Goal: Task Accomplishment & Management: Use online tool/utility

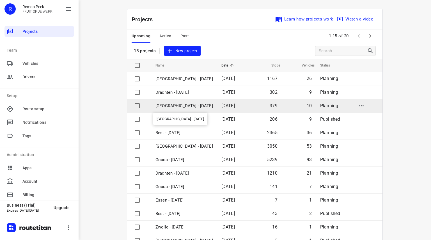
click at [166, 107] on p "[GEOGRAPHIC_DATA] - [DATE]" at bounding box center [183, 106] width 57 height 6
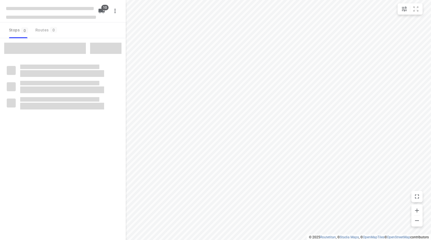
checkbox input "true"
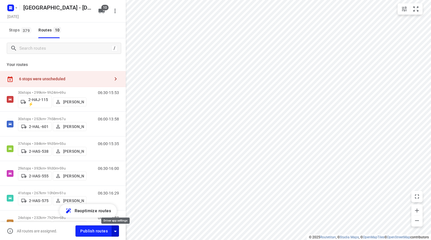
click at [116, 231] on icon "button" at bounding box center [115, 231] width 7 height 7
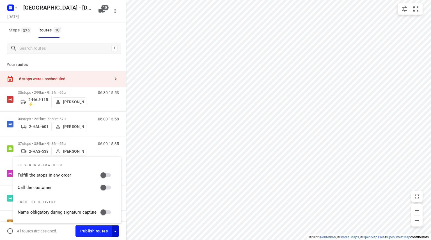
click at [105, 187] on input "Call the customer" at bounding box center [103, 187] width 32 height 11
checkbox input "true"
click at [105, 175] on input "Fulfill the stops in any order" at bounding box center [103, 175] width 32 height 11
checkbox input "true"
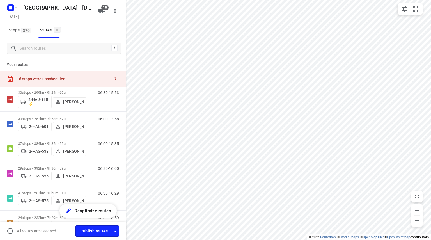
click at [51, 81] on div "6 stops were unscheduled" at bounding box center [63, 79] width 126 height 16
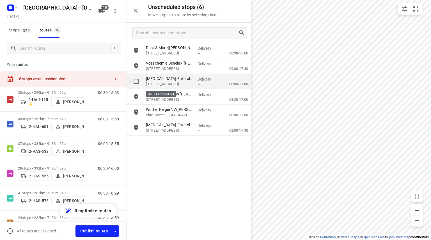
click at [180, 81] on p "[STREET_ADDRESS]" at bounding box center [169, 84] width 47 height 6
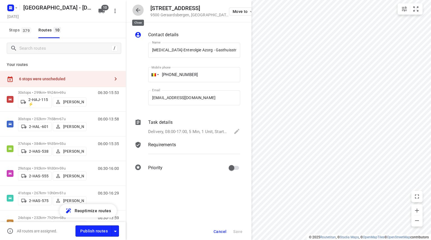
click at [140, 10] on icon "button" at bounding box center [138, 10] width 7 height 7
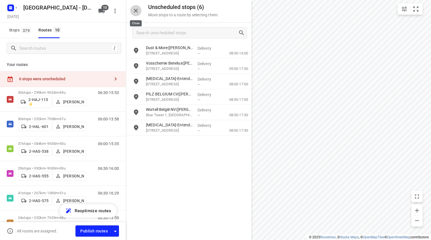
click at [135, 10] on icon "button" at bounding box center [136, 11] width 4 height 4
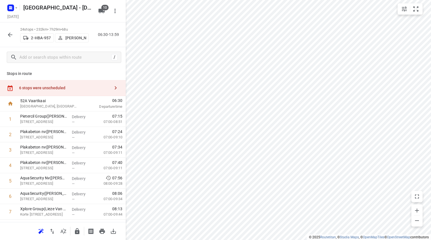
click at [50, 92] on div "6 stops were unscheduled" at bounding box center [63, 88] width 126 height 16
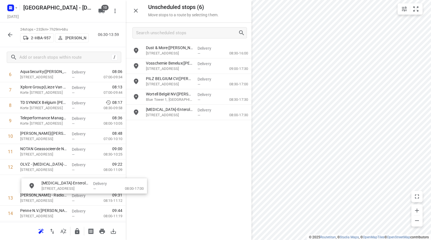
scroll to position [122, 3]
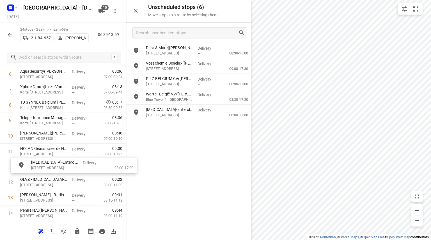
drag, startPoint x: 172, startPoint y: 83, endPoint x: 55, endPoint y: 167, distance: 144.1
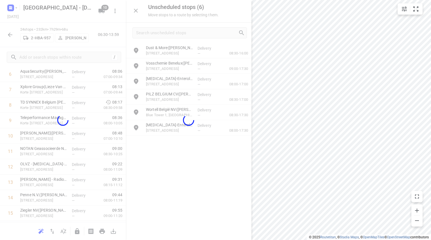
scroll to position [122, 0]
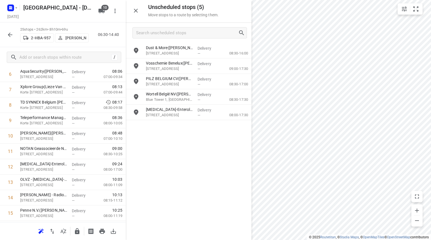
click at [11, 30] on button "button" at bounding box center [9, 34] width 11 height 11
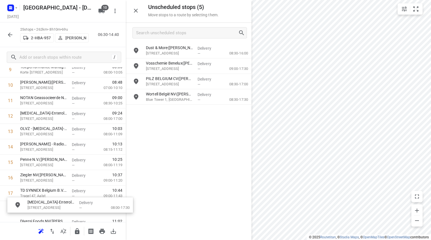
scroll to position [211, 4]
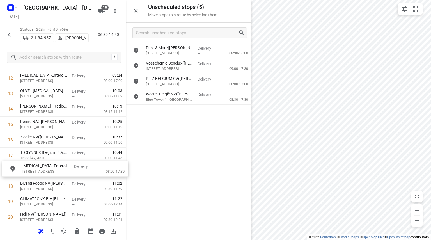
drag, startPoint x: 181, startPoint y: 111, endPoint x: 55, endPoint y: 167, distance: 138.5
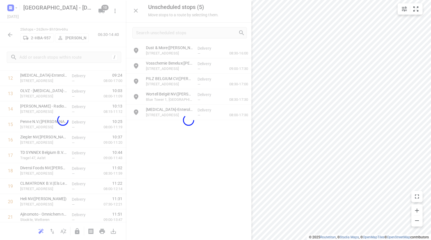
scroll to position [211, 0]
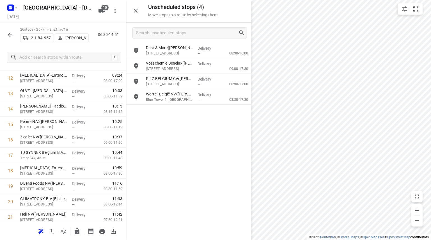
click at [9, 33] on icon "button" at bounding box center [10, 34] width 7 height 7
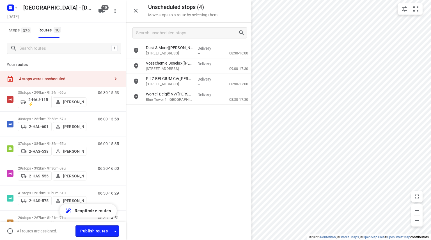
click at [138, 7] on icon "button" at bounding box center [135, 10] width 7 height 7
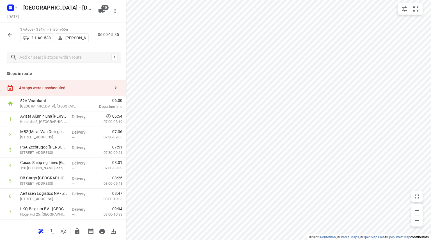
click at [10, 33] on icon "button" at bounding box center [10, 35] width 4 height 4
click at [63, 89] on div "4 stops were unscheduled" at bounding box center [64, 88] width 91 height 4
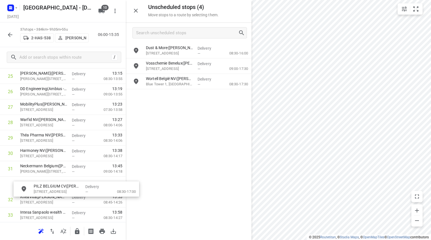
scroll to position [415, 0]
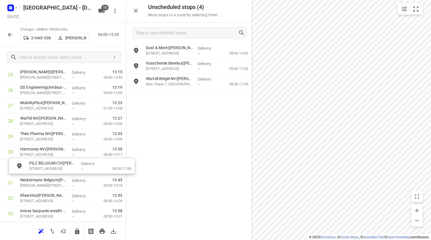
drag, startPoint x: 158, startPoint y: 82, endPoint x: 36, endPoint y: 168, distance: 148.8
click at [9, 34] on icon "button" at bounding box center [10, 34] width 7 height 7
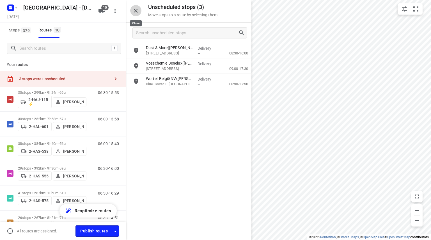
click at [138, 11] on icon "button" at bounding box center [135, 10] width 7 height 7
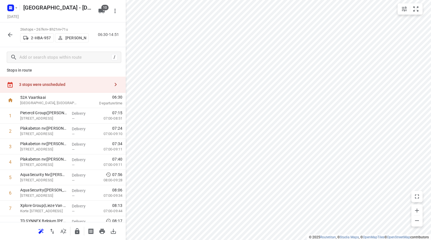
scroll to position [0, 0]
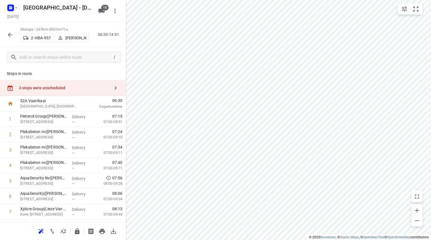
click at [57, 91] on div "3 stops were unscheduled" at bounding box center [63, 88] width 126 height 16
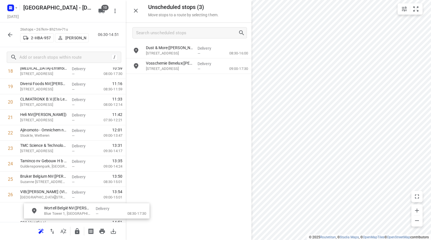
scroll to position [323, 0]
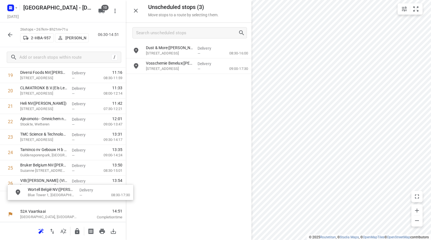
drag, startPoint x: 166, startPoint y: 83, endPoint x: 45, endPoint y: 196, distance: 165.9
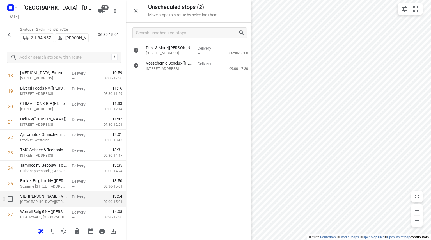
scroll to position [321, 0]
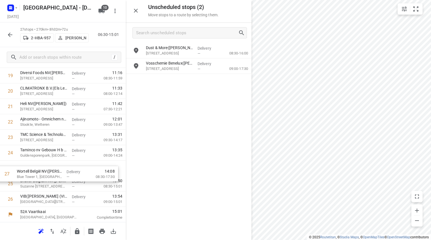
drag, startPoint x: 29, startPoint y: 198, endPoint x: 25, endPoint y: 172, distance: 26.9
click at [10, 36] on icon "button" at bounding box center [10, 35] width 4 height 4
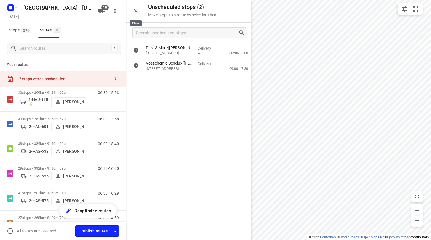
click at [139, 10] on icon "button" at bounding box center [135, 10] width 7 height 7
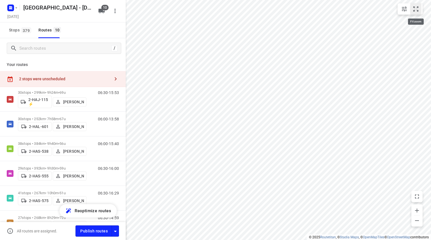
click at [417, 8] on icon "small contained button group" at bounding box center [415, 9] width 7 height 7
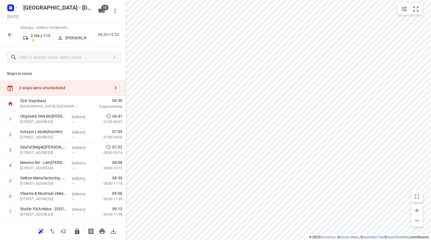
click at [44, 88] on div "2 stops were unscheduled" at bounding box center [64, 88] width 91 height 4
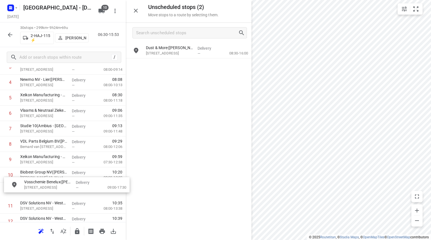
scroll to position [83, 0]
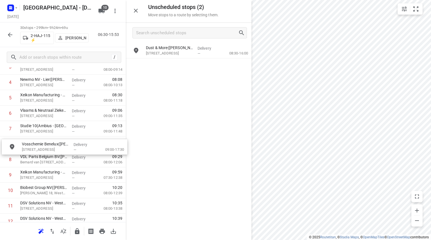
drag, startPoint x: 157, startPoint y: 62, endPoint x: 31, endPoint y: 145, distance: 150.5
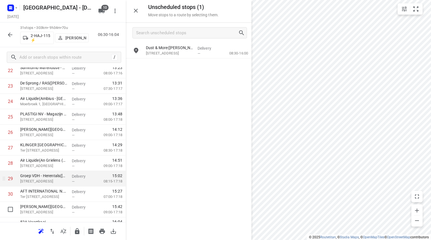
scroll to position [383, 0]
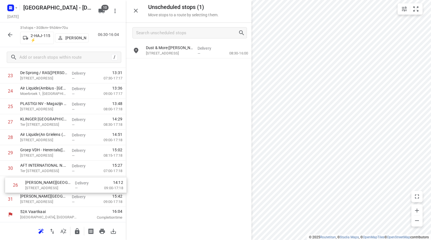
drag, startPoint x: 27, startPoint y: 120, endPoint x: 33, endPoint y: 185, distance: 65.3
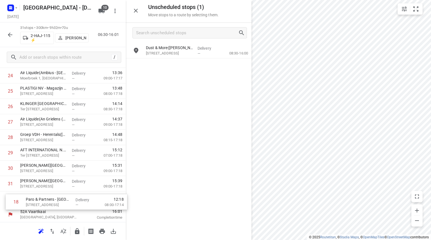
drag, startPoint x: 44, startPoint y: 160, endPoint x: 53, endPoint y: 198, distance: 38.3
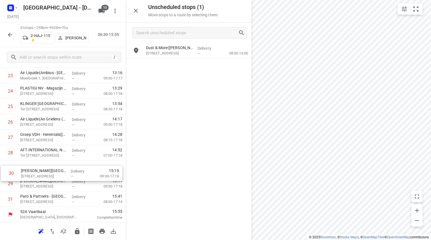
drag, startPoint x: 33, startPoint y: 184, endPoint x: 34, endPoint y: 167, distance: 16.9
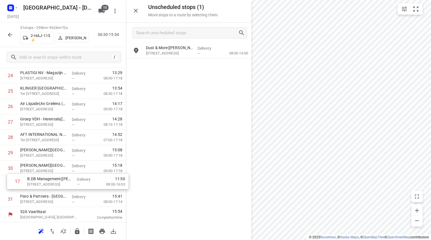
drag, startPoint x: 29, startPoint y: 93, endPoint x: 38, endPoint y: 181, distance: 88.8
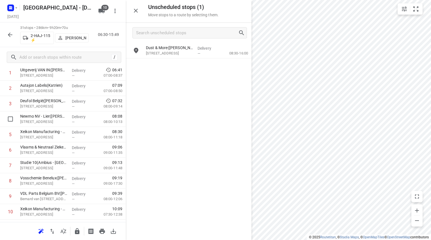
scroll to position [0, 0]
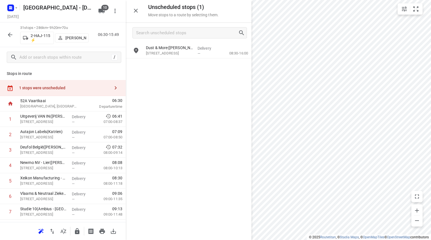
click at [64, 85] on div "1 stops were unscheduled" at bounding box center [63, 88] width 126 height 16
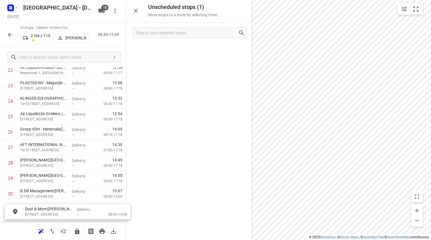
scroll to position [400, 0]
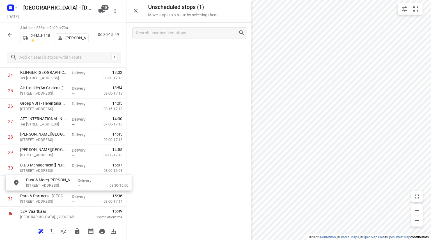
drag, startPoint x: 164, startPoint y: 51, endPoint x: 43, endPoint y: 186, distance: 181.3
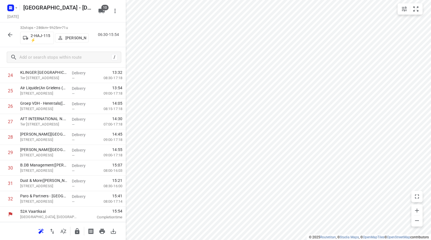
scroll to position [383, 0]
click at [6, 32] on button "button" at bounding box center [9, 34] width 11 height 11
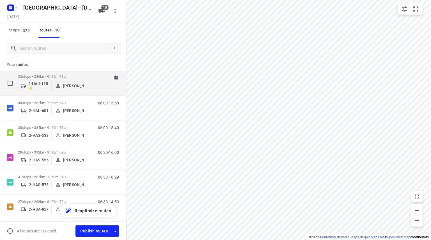
click at [38, 75] on p "32 stops • 286km • 9h25m • 71u" at bounding box center [52, 76] width 68 height 4
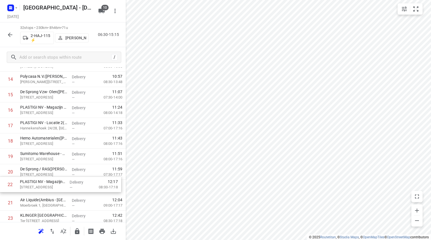
scroll to position [226, 0]
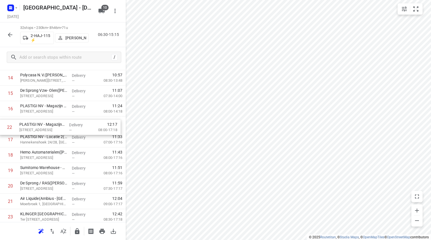
drag, startPoint x: 33, startPoint y: 203, endPoint x: 32, endPoint y: 126, distance: 77.4
click at [32, 126] on div "1 Uitgeverij VAN IN([PERSON_NAME]) [STREET_ADDRESS] Delivery — 06:41 07:00-08:3…" at bounding box center [63, 117] width 126 height 494
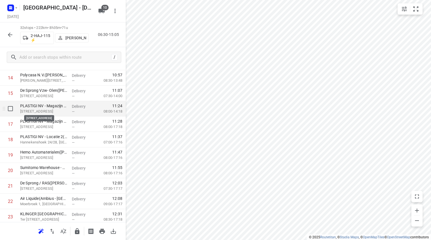
scroll to position [282, 0]
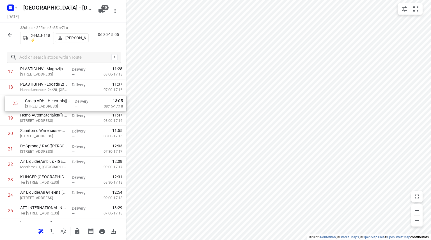
drag, startPoint x: 31, startPoint y: 189, endPoint x: 36, endPoint y: 96, distance: 93.3
click at [36, 96] on div "1 Uitgeverij VAN IN([PERSON_NAME]) [STREET_ADDRESS] Delivery — 06:41 07:00-08:3…" at bounding box center [63, 64] width 126 height 494
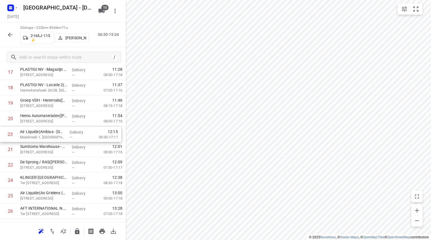
drag, startPoint x: 31, startPoint y: 146, endPoint x: 31, endPoint y: 127, distance: 18.5
click at [31, 127] on div "1 Uitgeverij VAN IN([PERSON_NAME]) [STREET_ADDRESS] Delivery — 06:41 07:00-08:3…" at bounding box center [63, 65] width 126 height 494
drag, startPoint x: 28, startPoint y: 193, endPoint x: 30, endPoint y: 125, distance: 68.5
click at [30, 125] on div "1 Uitgeverij VAN IN([PERSON_NAME]) [STREET_ADDRESS] Delivery — 06:41 07:00-08:3…" at bounding box center [63, 64] width 126 height 494
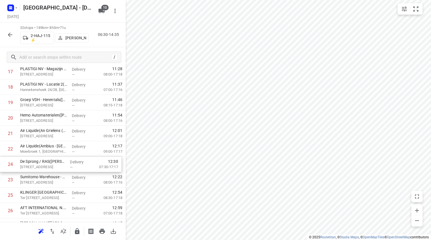
drag, startPoint x: 27, startPoint y: 176, endPoint x: 27, endPoint y: 159, distance: 16.8
click at [27, 159] on div "1 Uitgeverij VAN IN([PERSON_NAME]) [STREET_ADDRESS] Delivery — 06:41 07:00-08:3…" at bounding box center [63, 64] width 126 height 494
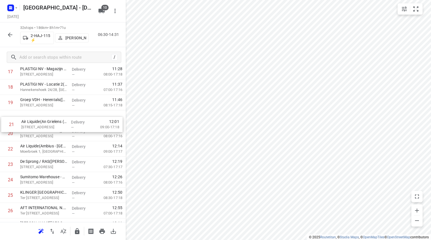
drag, startPoint x: 27, startPoint y: 132, endPoint x: 29, endPoint y: 120, distance: 12.4
click at [29, 120] on div "1 Uitgeverij VAN IN([PERSON_NAME]) [STREET_ADDRESS] Delivery — 06:41 07:00-08:3…" at bounding box center [63, 64] width 126 height 494
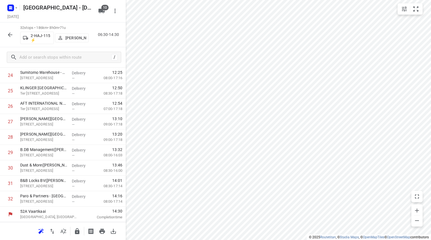
click at [77, 230] on icon "button" at bounding box center [77, 231] width 7 height 7
click at [10, 35] on icon "button" at bounding box center [10, 34] width 7 height 7
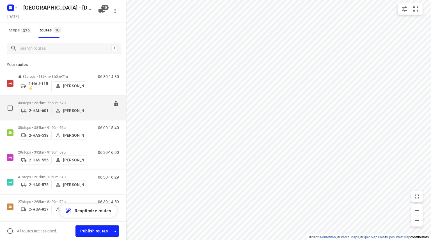
click at [60, 101] on p "30 stops • 252km • 7h58m • 67u" at bounding box center [52, 103] width 68 height 4
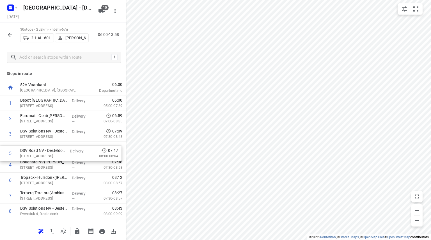
drag, startPoint x: 37, startPoint y: 166, endPoint x: 37, endPoint y: 153, distance: 13.5
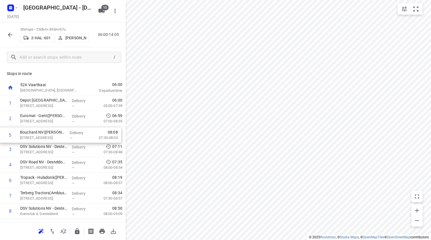
drag, startPoint x: 36, startPoint y: 165, endPoint x: 36, endPoint y: 132, distance: 33.1
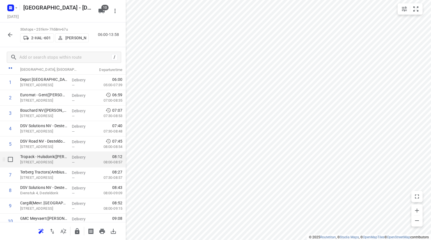
scroll to position [28, 0]
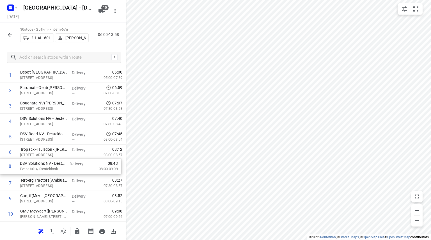
drag, startPoint x: 31, startPoint y: 184, endPoint x: 31, endPoint y: 164, distance: 19.4
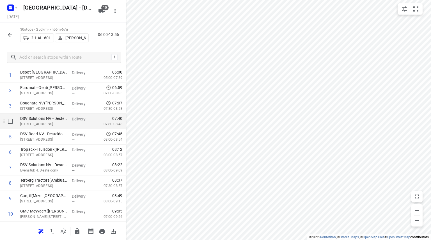
scroll to position [112, 0]
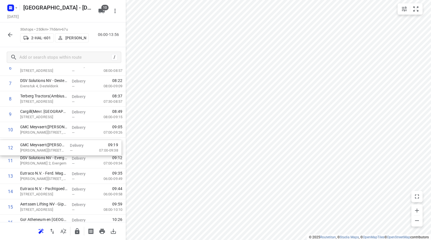
drag, startPoint x: 34, startPoint y: 156, endPoint x: 34, endPoint y: 142, distance: 14.6
click at [34, 142] on div "1 Depot [GEOGRAPHIC_DATA](Depot [GEOGRAPHIC_DATA]) [STREET_ADDRESS] Delivery — …" at bounding box center [63, 214] width 126 height 463
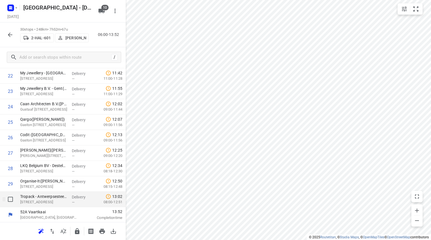
scroll to position [352, 0]
click at [79, 230] on icon "button" at bounding box center [77, 231] width 4 height 6
click at [10, 29] on div "30 stops • 248km • 7h52m • 67u 2-HAL-601 [PERSON_NAME] 06:00-13:52" at bounding box center [63, 34] width 126 height 25
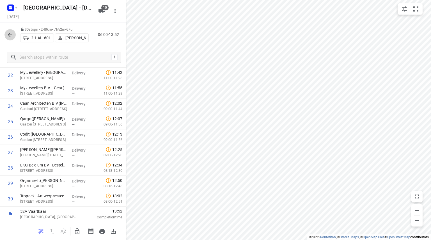
click at [9, 29] on button "button" at bounding box center [9, 34] width 11 height 11
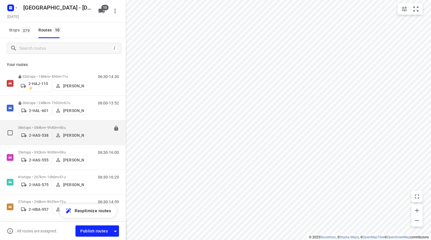
click at [73, 123] on div "38 stops • 384km • 9h40m • 56u 2-HAS-538 [PERSON_NAME]" at bounding box center [52, 133] width 68 height 20
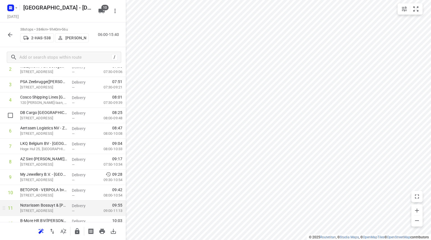
scroll to position [84, 0]
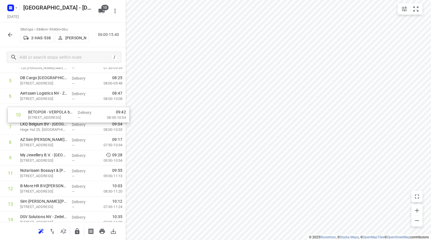
drag, startPoint x: 28, startPoint y: 162, endPoint x: 38, endPoint y: 117, distance: 45.9
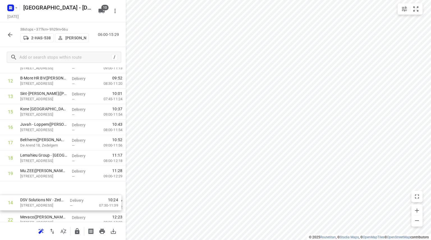
scroll to position [194, 0]
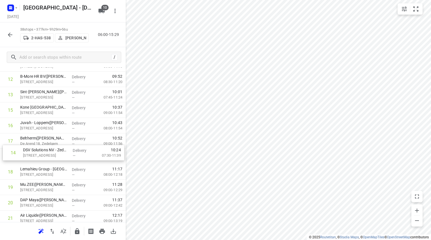
drag, startPoint x: 29, startPoint y: 188, endPoint x: 32, endPoint y: 151, distance: 37.4
click at [32, 151] on div "1 Avista Aluminium([PERSON_NAME]) Kunstdal 8, Eeklo Delivery — 06:54 07:00-08:1…" at bounding box center [63, 195] width 126 height 586
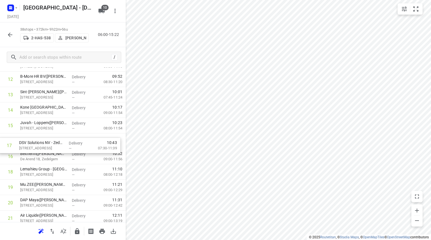
drag, startPoint x: 34, startPoint y: 155, endPoint x: 33, endPoint y: 142, distance: 13.0
click at [33, 142] on div "1 Avista Aluminium([PERSON_NAME]) Kunstdal 8, Eeklo Delivery — 06:54 07:00-08:1…" at bounding box center [63, 195] width 126 height 586
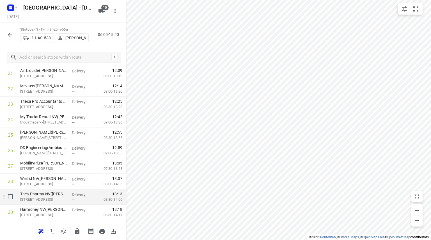
scroll to position [390, 0]
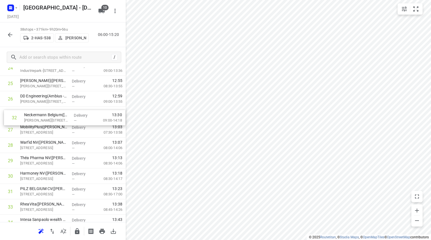
drag, startPoint x: 28, startPoint y: 188, endPoint x: 32, endPoint y: 107, distance: 81.7
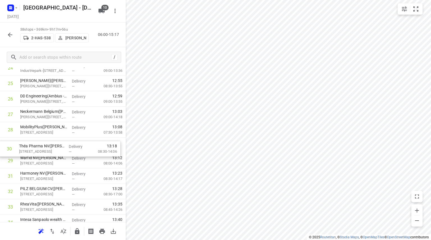
drag, startPoint x: 33, startPoint y: 158, endPoint x: 31, endPoint y: 143, distance: 15.2
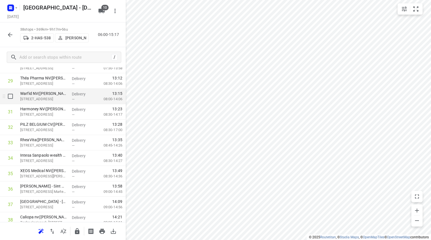
scroll to position [475, 0]
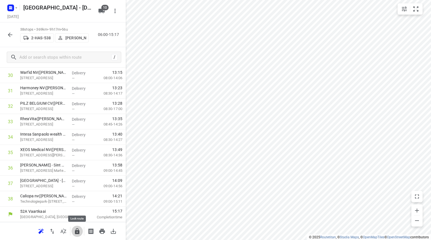
click at [73, 230] on button "button" at bounding box center [77, 231] width 11 height 11
click at [8, 32] on icon "button" at bounding box center [10, 34] width 7 height 7
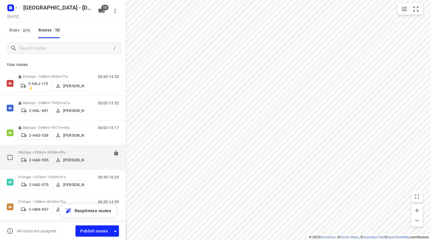
click at [59, 150] on span "•" at bounding box center [58, 152] width 1 height 4
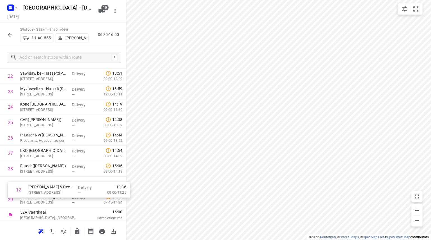
scroll to position [336, 0]
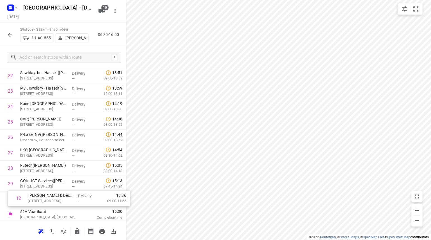
drag, startPoint x: 34, startPoint y: 98, endPoint x: 37, endPoint y: 201, distance: 102.7
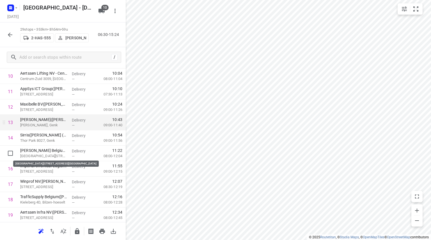
scroll to position [168, 0]
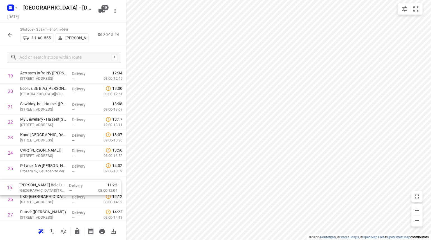
drag, startPoint x: 37, startPoint y: 154, endPoint x: 36, endPoint y: 194, distance: 39.8
click at [36, 194] on div "1 CEVA Logistics [GEOGRAPHIC_DATA] – Grobbendonk([PERSON_NAME]) [STREET_ADDRESS…" at bounding box center [63, 29] width 126 height 447
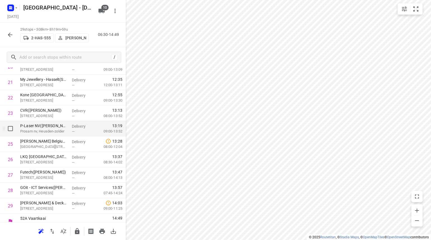
scroll to position [336, 0]
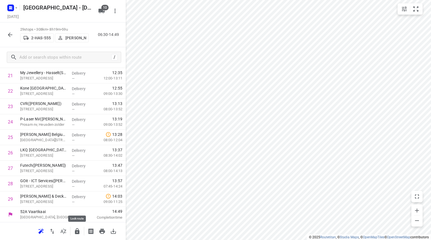
click at [75, 228] on icon "button" at bounding box center [77, 231] width 7 height 7
click at [8, 33] on icon "button" at bounding box center [10, 34] width 7 height 7
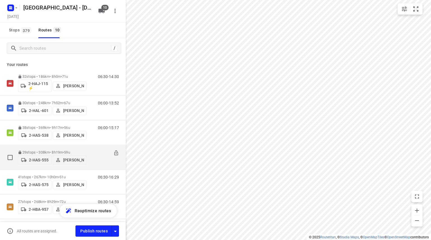
scroll to position [28, 0]
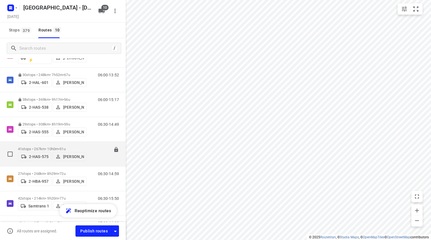
click at [73, 147] on p "41 stops • 267km • 10h0m • 51u" at bounding box center [52, 149] width 68 height 4
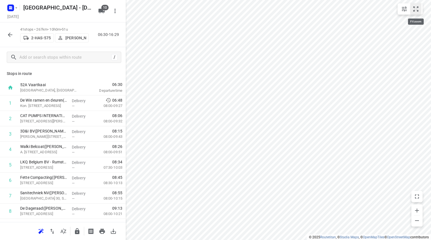
click at [417, 8] on icon "small contained button group" at bounding box center [415, 9] width 7 height 7
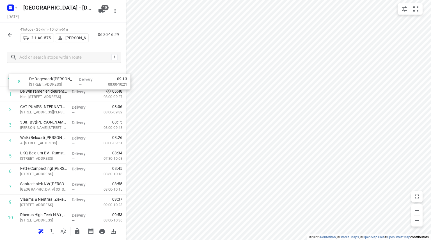
scroll to position [0, 0]
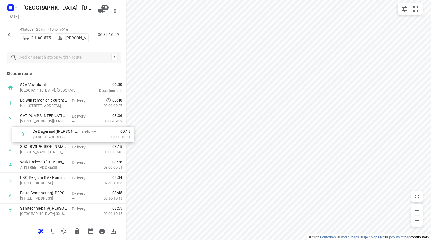
drag, startPoint x: 39, startPoint y: 155, endPoint x: 52, endPoint y: 132, distance: 25.7
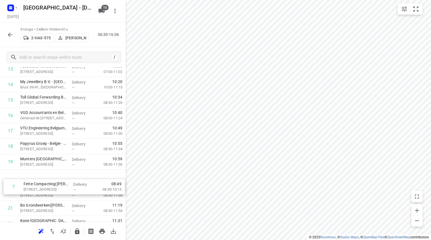
scroll to position [205, 0]
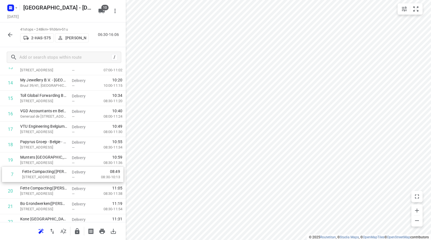
drag, startPoint x: 33, startPoint y: 142, endPoint x: 35, endPoint y: 185, distance: 42.4
click at [35, 185] on div "1 De Win ramen en deuren([PERSON_NAME]) Kon. [STREET_ADDRESS] Delivery — 06:48 …" at bounding box center [63, 206] width 126 height 632
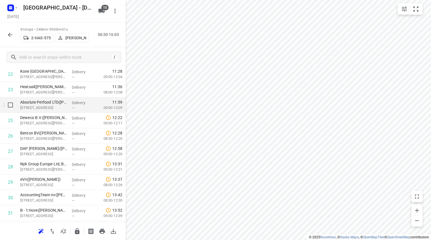
scroll to position [521, 0]
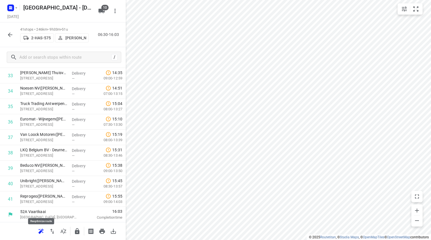
click at [40, 229] on icon "button" at bounding box center [41, 231] width 7 height 7
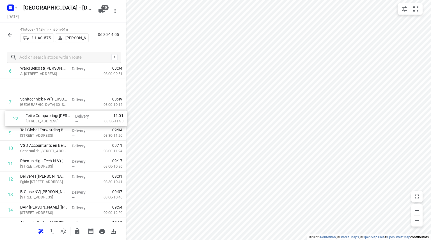
scroll to position [84, 0]
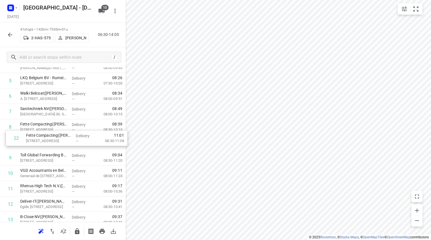
drag, startPoint x: 22, startPoint y: 121, endPoint x: 31, endPoint y: 141, distance: 21.6
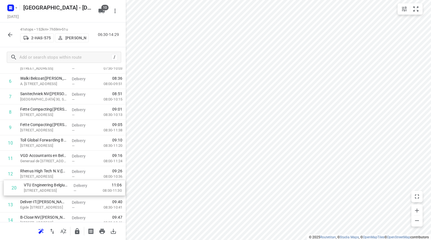
scroll to position [101, 0]
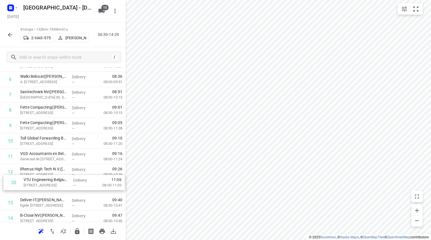
drag, startPoint x: 23, startPoint y: 176, endPoint x: 29, endPoint y: 186, distance: 11.6
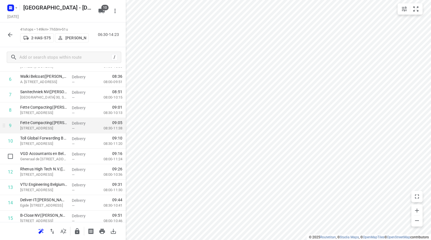
scroll to position [157, 0]
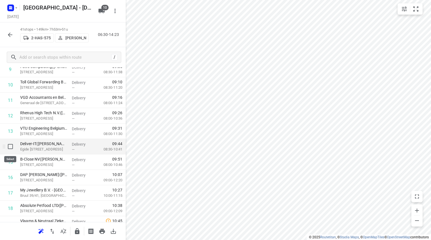
click at [11, 147] on input "checkbox" at bounding box center [10, 146] width 11 height 11
checkbox input "true"
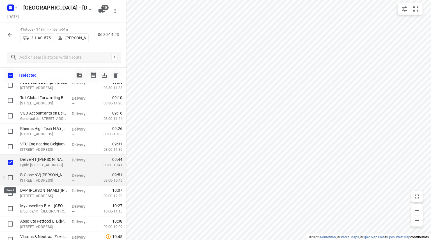
click at [10, 177] on input "checkbox" at bounding box center [10, 177] width 11 height 11
checkbox input "true"
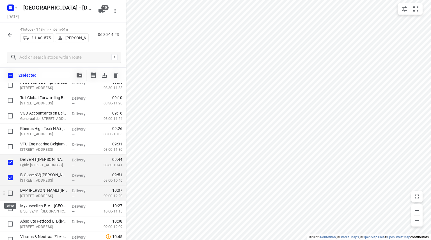
click at [9, 192] on input "checkbox" at bounding box center [10, 192] width 11 height 11
checkbox input "true"
click at [9, 204] on input "checkbox" at bounding box center [10, 208] width 11 height 11
checkbox input "true"
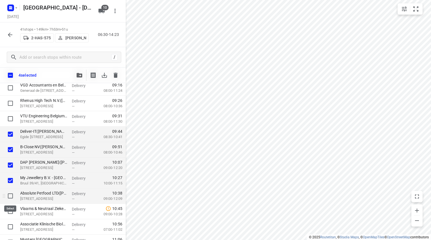
click at [10, 195] on input "checkbox" at bounding box center [10, 195] width 11 height 11
checkbox input "true"
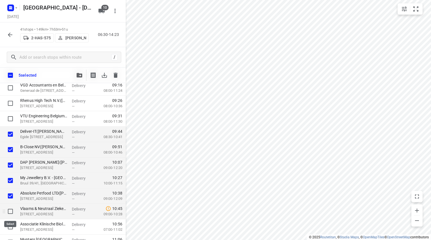
click at [11, 210] on input "checkbox" at bounding box center [10, 211] width 11 height 11
checkbox input "true"
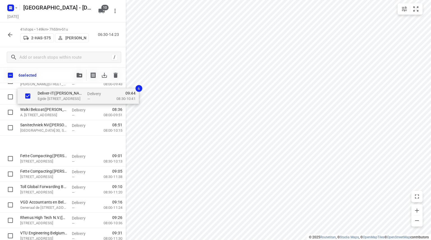
scroll to position [80, 0]
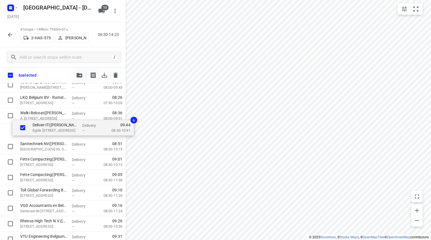
drag, startPoint x: 30, startPoint y: 138, endPoint x: 42, endPoint y: 135, distance: 12.2
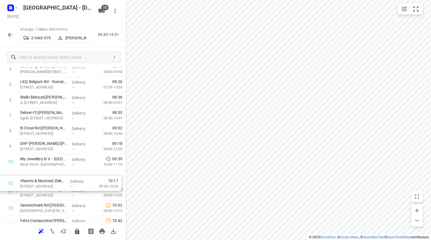
scroll to position [81, 0]
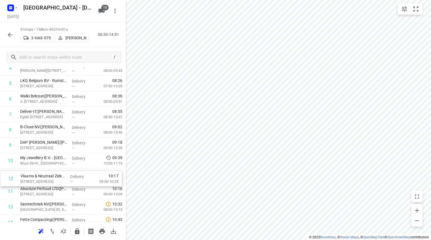
drag, startPoint x: 23, startPoint y: 194, endPoint x: 24, endPoint y: 177, distance: 17.4
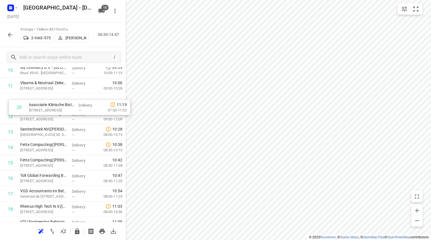
scroll to position [170, 0]
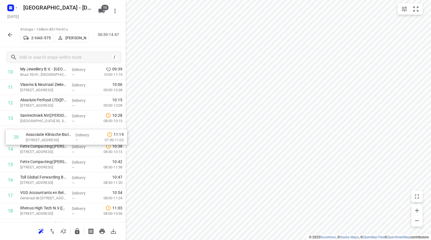
drag, startPoint x: 26, startPoint y: 149, endPoint x: 36, endPoint y: 133, distance: 19.3
click at [36, 133] on div "1 De Win ramen en deuren([PERSON_NAME]) Kon. [STREET_ADDRESS] Delivery — 06:48 …" at bounding box center [63, 241] width 126 height 632
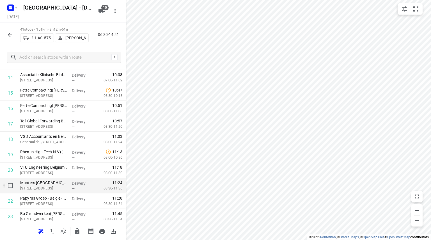
scroll to position [282, 0]
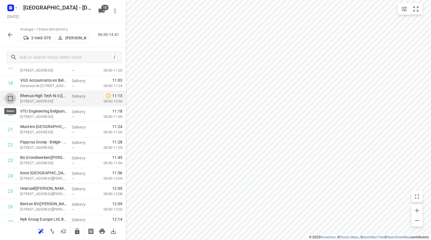
click at [13, 101] on input "checkbox" at bounding box center [10, 98] width 11 height 11
checkbox input "true"
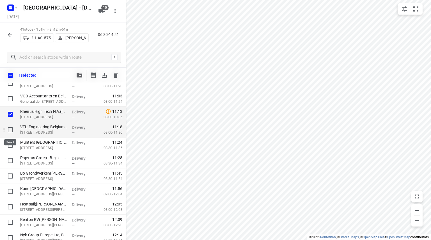
click at [10, 130] on input "checkbox" at bounding box center [10, 129] width 11 height 11
checkbox input "true"
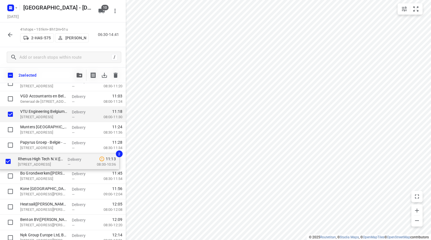
drag, startPoint x: 24, startPoint y: 135, endPoint x: 21, endPoint y: 166, distance: 30.8
click at [21, 166] on div "De Win ramen en deuren([PERSON_NAME]) Kon. [STREET_ADDRESS] Delivery — 06:48 08…" at bounding box center [63, 145] width 126 height 632
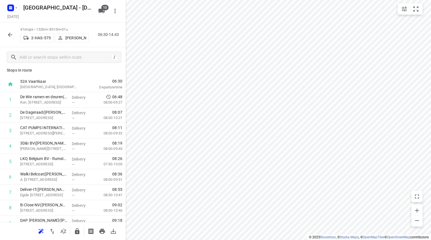
scroll to position [2, 0]
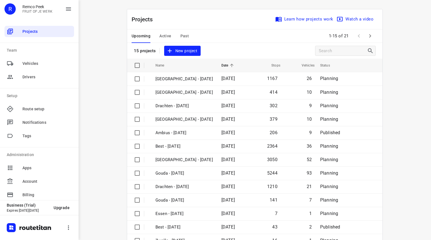
click at [186, 35] on div "Upcoming Active Past" at bounding box center [165, 35] width 66 height 13
click at [183, 35] on span "Past" at bounding box center [184, 36] width 9 height 7
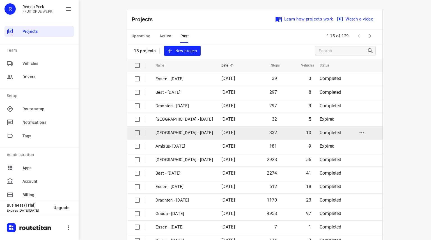
click at [170, 135] on p "[GEOGRAPHIC_DATA] - [DATE]" at bounding box center [183, 133] width 57 height 6
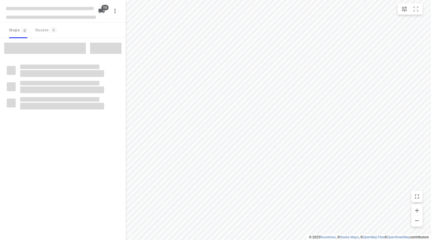
checkbox input "true"
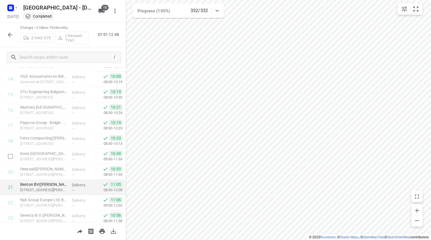
scroll to position [196, 0]
